Goal: Navigation & Orientation: Understand site structure

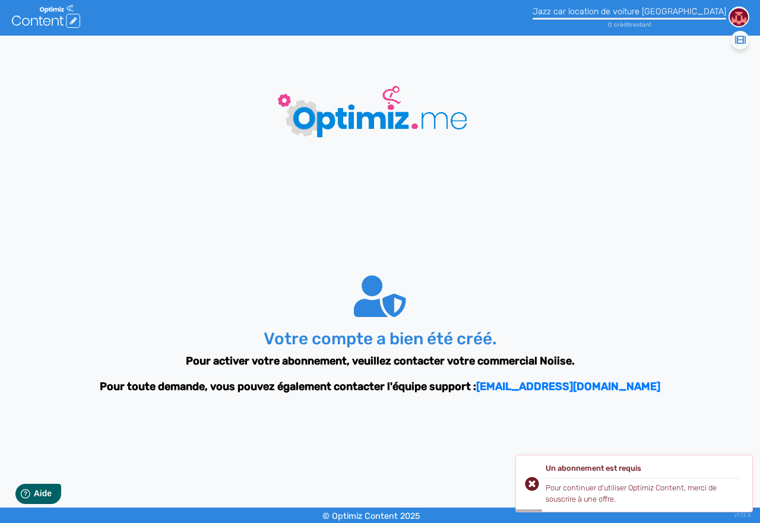
click at [705, 10] on div "Jazz car location de voiture [GEOGRAPHIC_DATA]" at bounding box center [630, 12] width 194 height 10
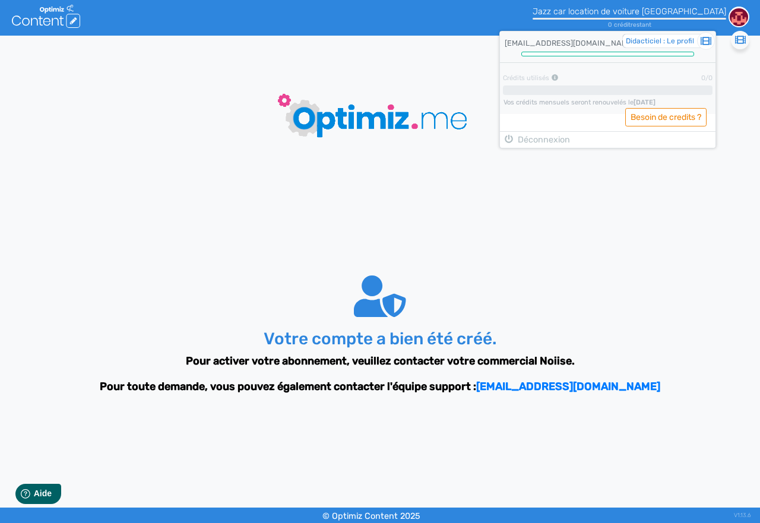
click at [694, 37] on span "Didacticiel : Le profil" at bounding box center [660, 41] width 68 height 11
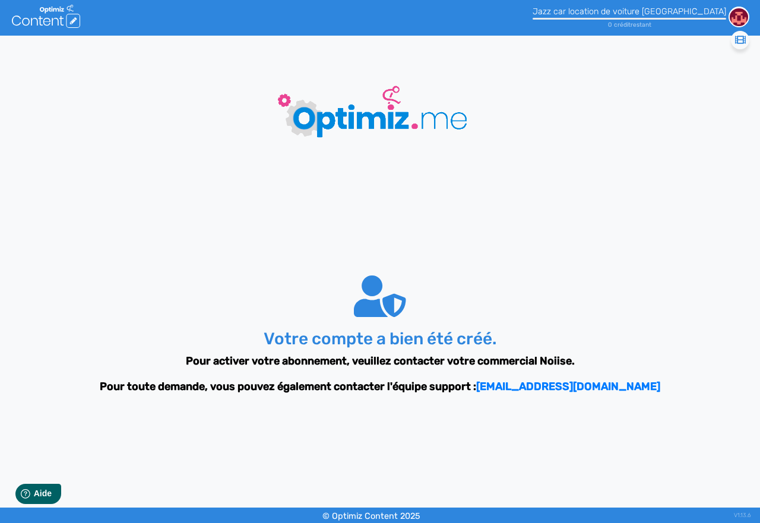
click at [69, 18] on icon ".cls-1 { fill: #fff; } logos_optimized_solutions" at bounding box center [46, 16] width 68 height 23
